Goal: Register for event/course

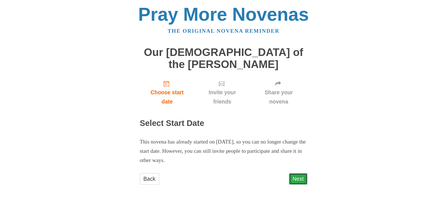
click at [294, 173] on link "Next" at bounding box center [298, 178] width 18 height 11
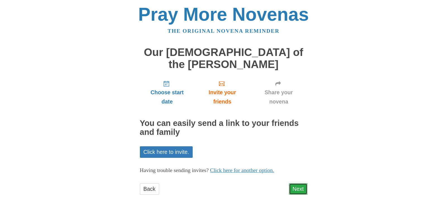
click at [295, 183] on link "Next" at bounding box center [298, 188] width 18 height 11
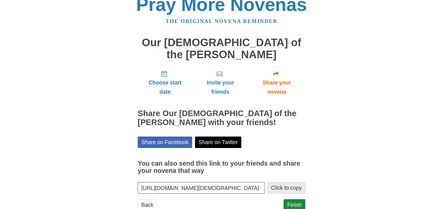
scroll to position [15, 0]
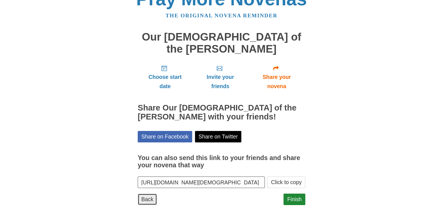
click at [148, 193] on link "Back" at bounding box center [147, 198] width 19 height 11
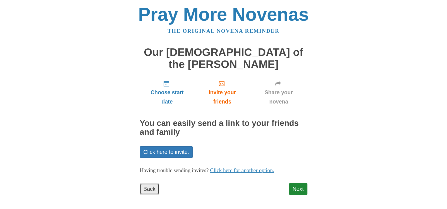
click at [146, 183] on link "Back" at bounding box center [149, 188] width 19 height 11
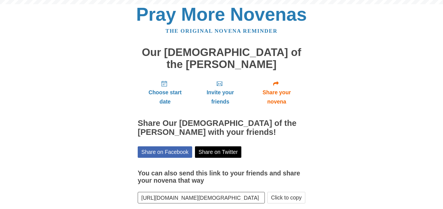
scroll to position [15, 0]
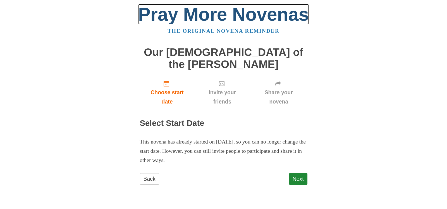
click at [177, 13] on link "Pray More Novenas" at bounding box center [223, 14] width 171 height 21
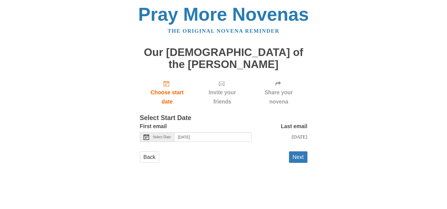
click at [163, 135] on span "Select Date" at bounding box center [162, 137] width 18 height 4
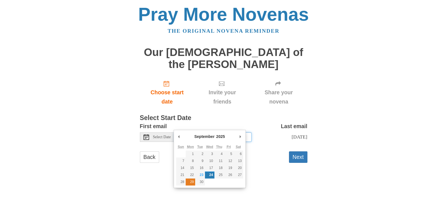
type input "Monday, September 29th"
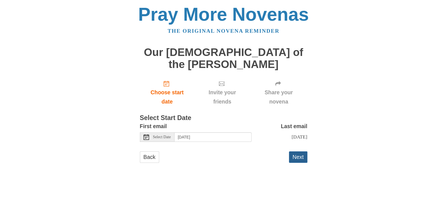
click at [298, 151] on button "Next" at bounding box center [298, 156] width 18 height 11
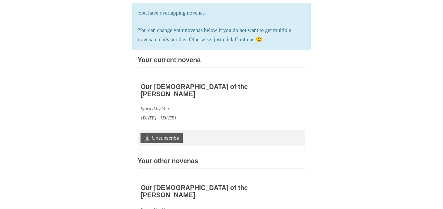
scroll to position [139, 0]
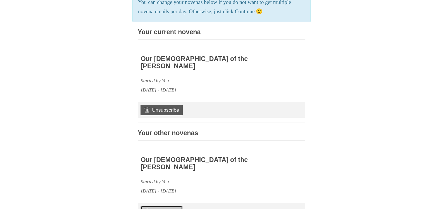
click at [165, 205] on link "Unsubscribe" at bounding box center [162, 210] width 42 height 11
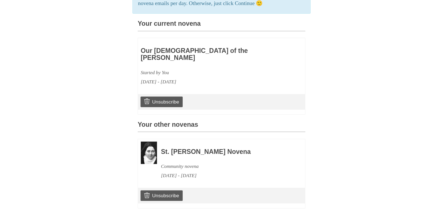
scroll to position [187, 0]
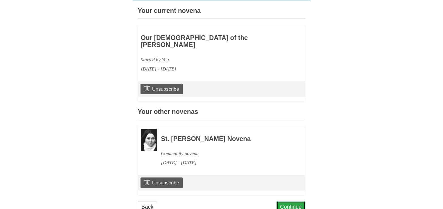
click at [289, 201] on link "Continue" at bounding box center [291, 206] width 29 height 11
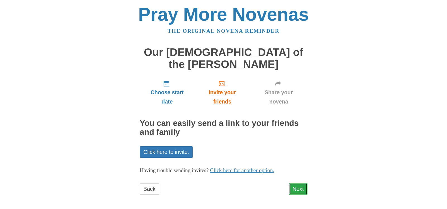
click at [299, 183] on link "Next" at bounding box center [298, 188] width 18 height 11
